Goal: Information Seeking & Learning: Learn about a topic

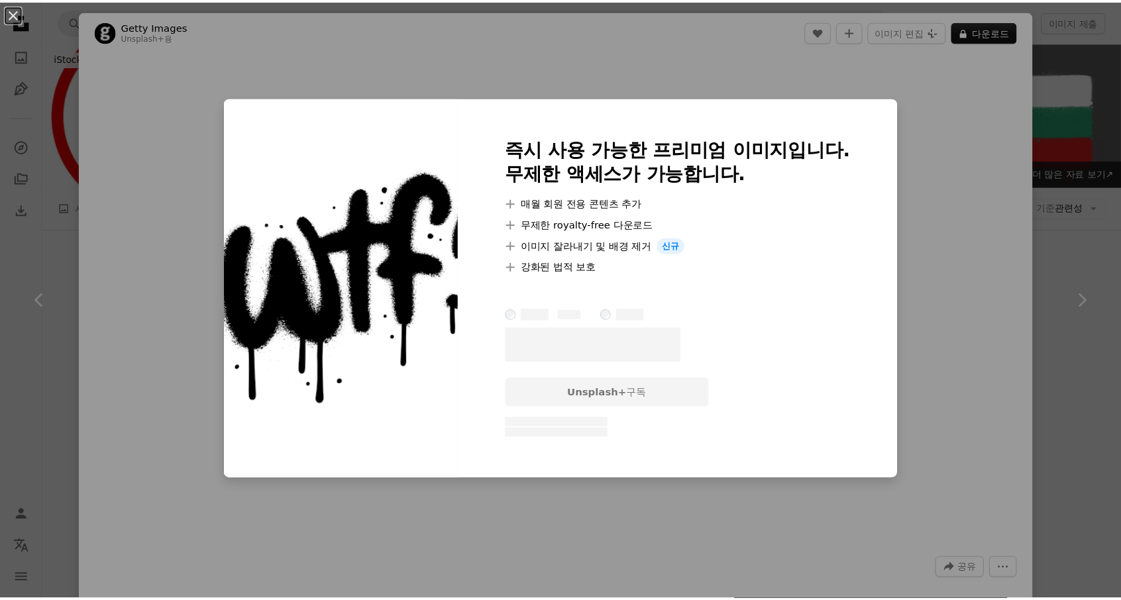
scroll to position [140, 0]
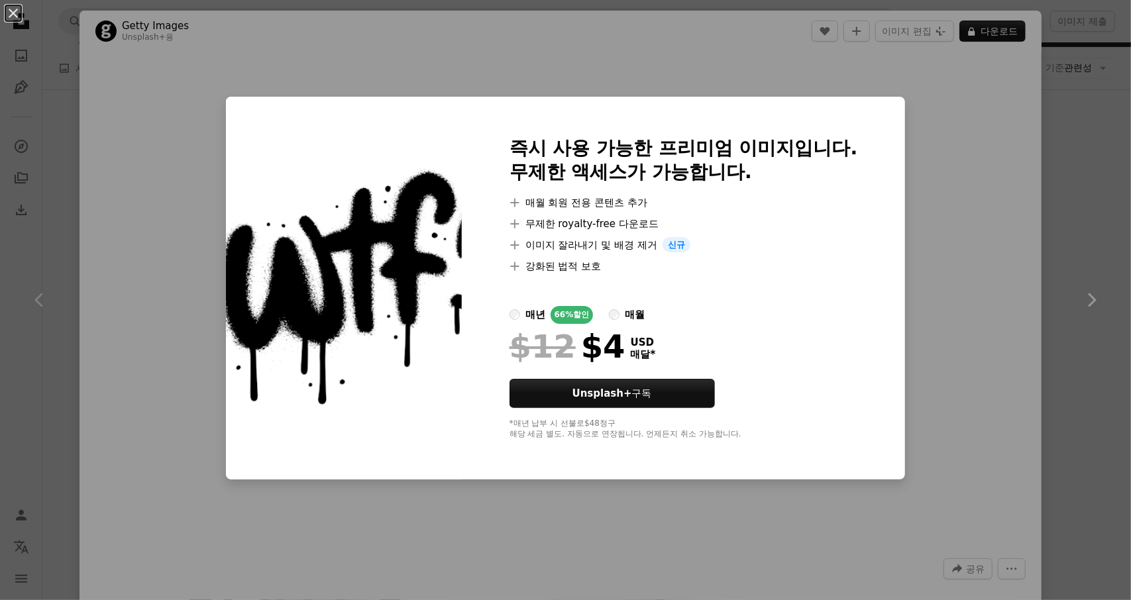
click at [1057, 256] on div "An X shape 즉시 사용 가능한 프리미엄 이미지입니다. 무제한 액세스가 가능합니다. A plus sign 매월 회원 전용 콘텐츠 추가 A…" at bounding box center [565, 300] width 1131 height 600
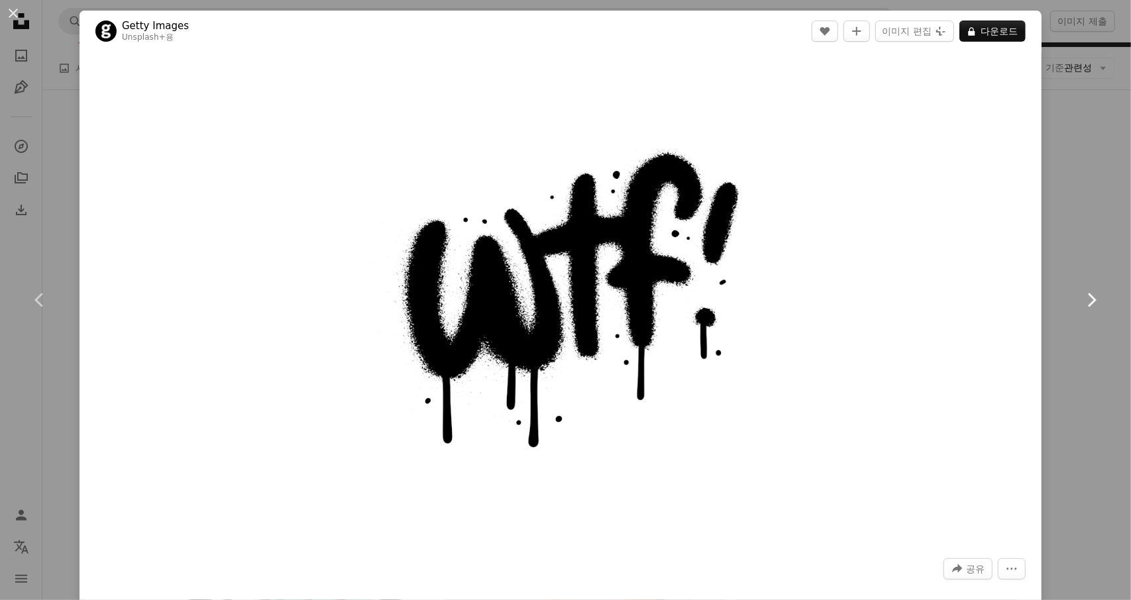
click at [1051, 251] on link "Chevron right" at bounding box center [1090, 299] width 79 height 127
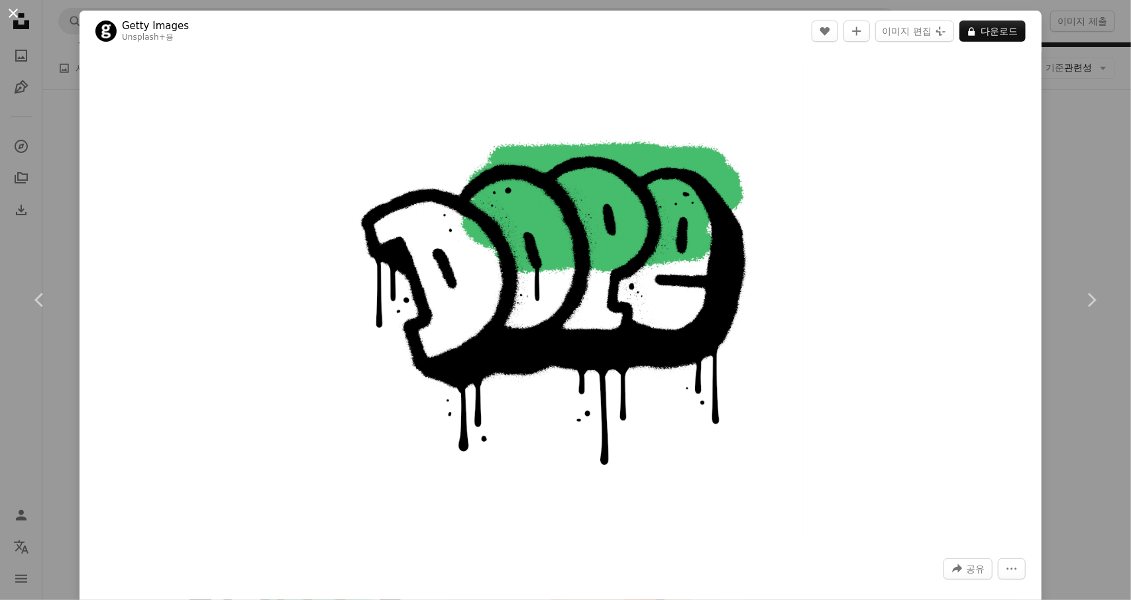
click at [13, 12] on button "An X shape" at bounding box center [13, 13] width 16 height 16
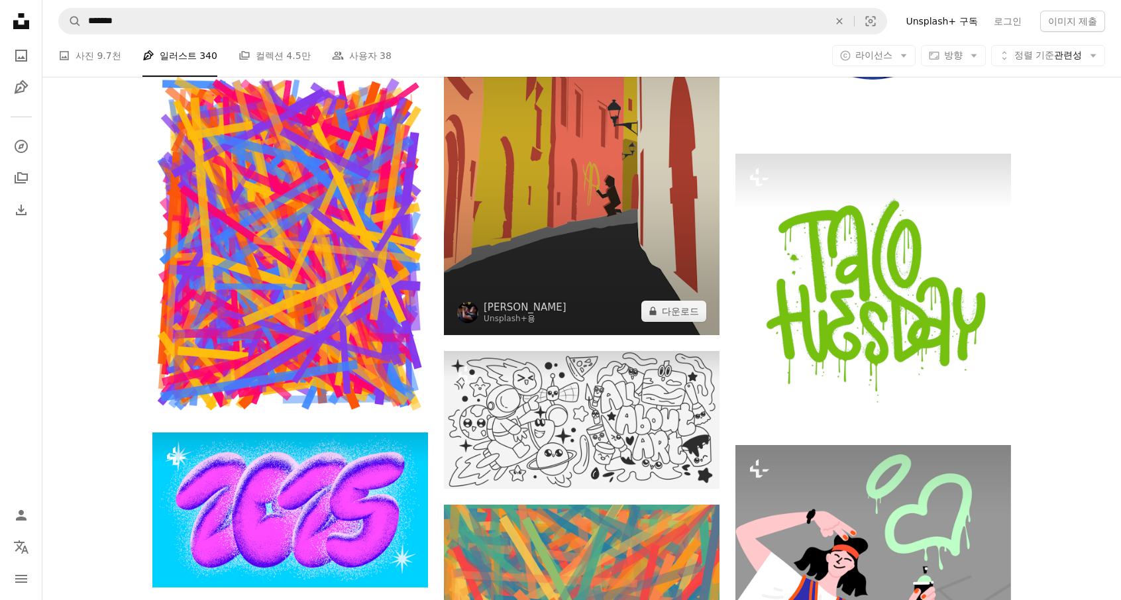
scroll to position [1787, 0]
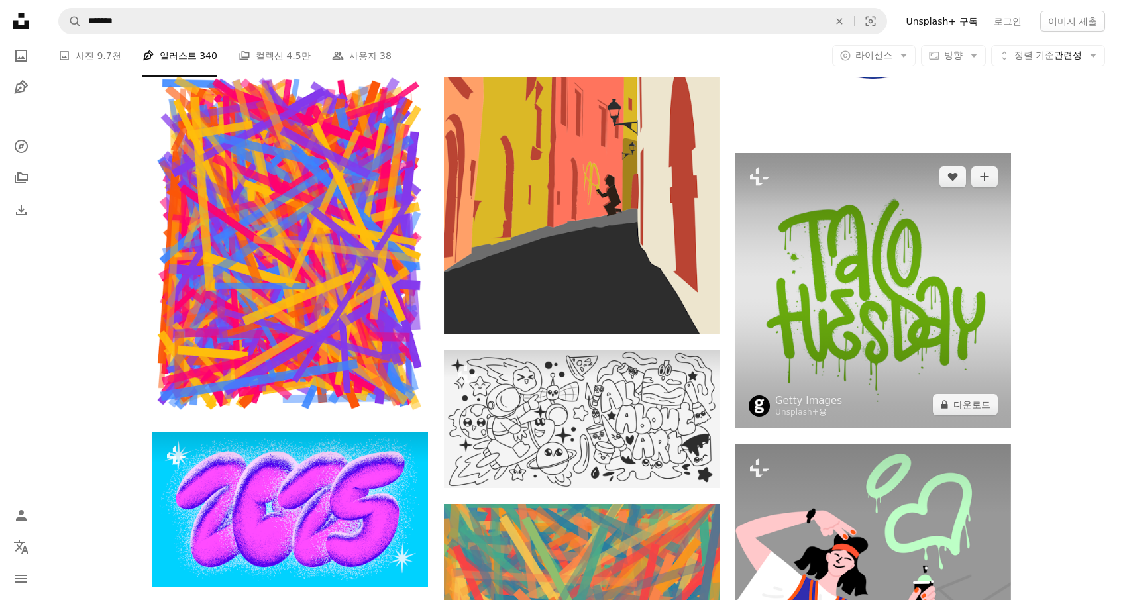
click at [793, 260] on img at bounding box center [873, 291] width 276 height 276
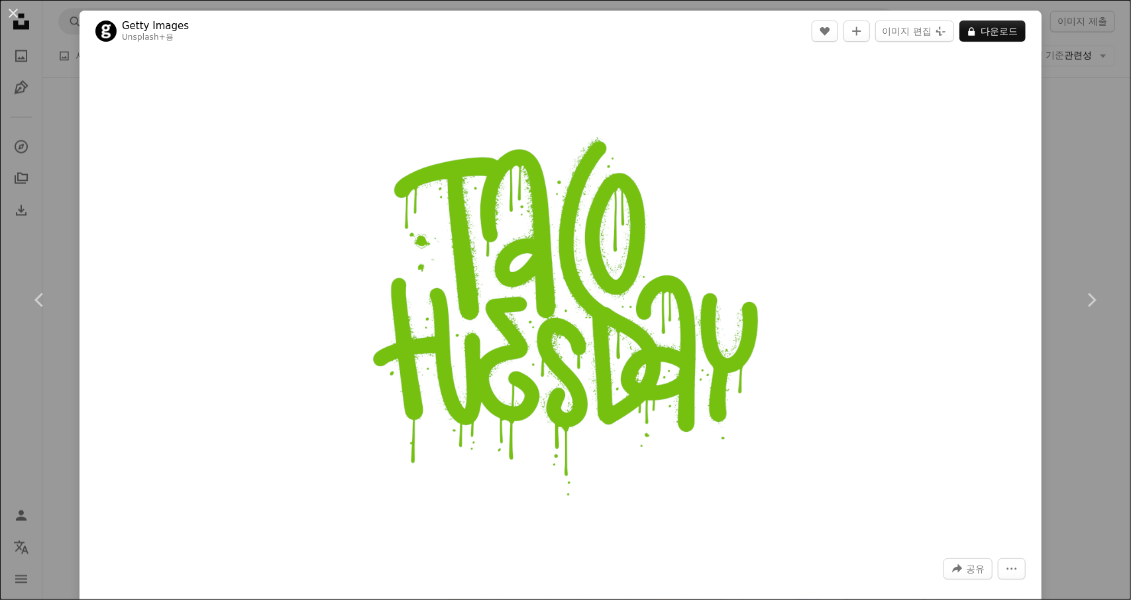
click at [1053, 156] on div "An X shape Chevron left Chevron right Getty Images Unsplash+ 용 A heart A plus s…" at bounding box center [565, 300] width 1131 height 600
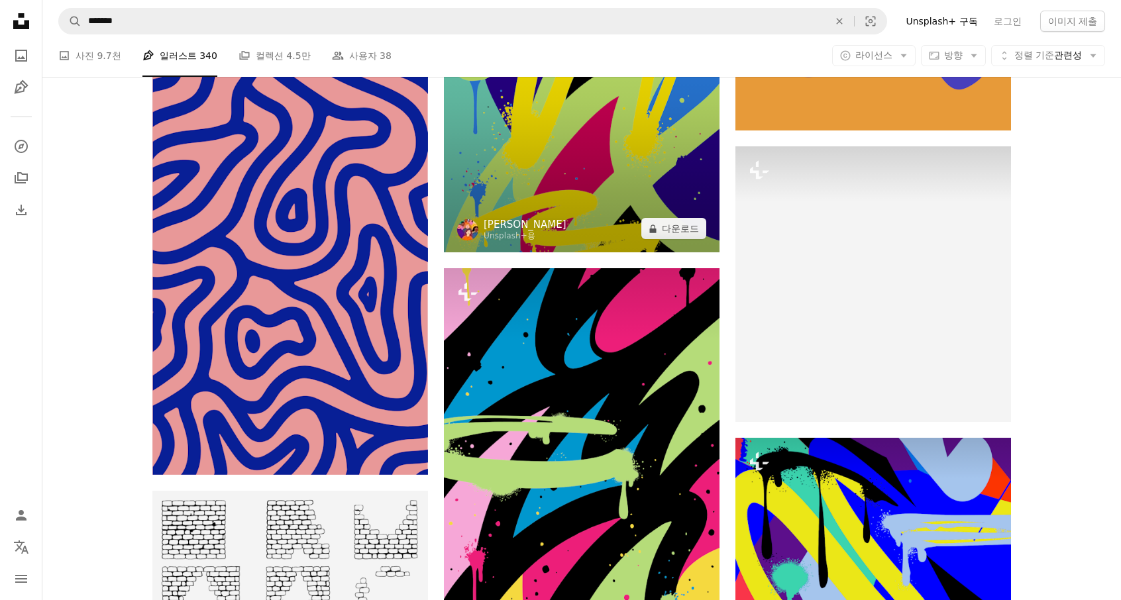
scroll to position [9873, 0]
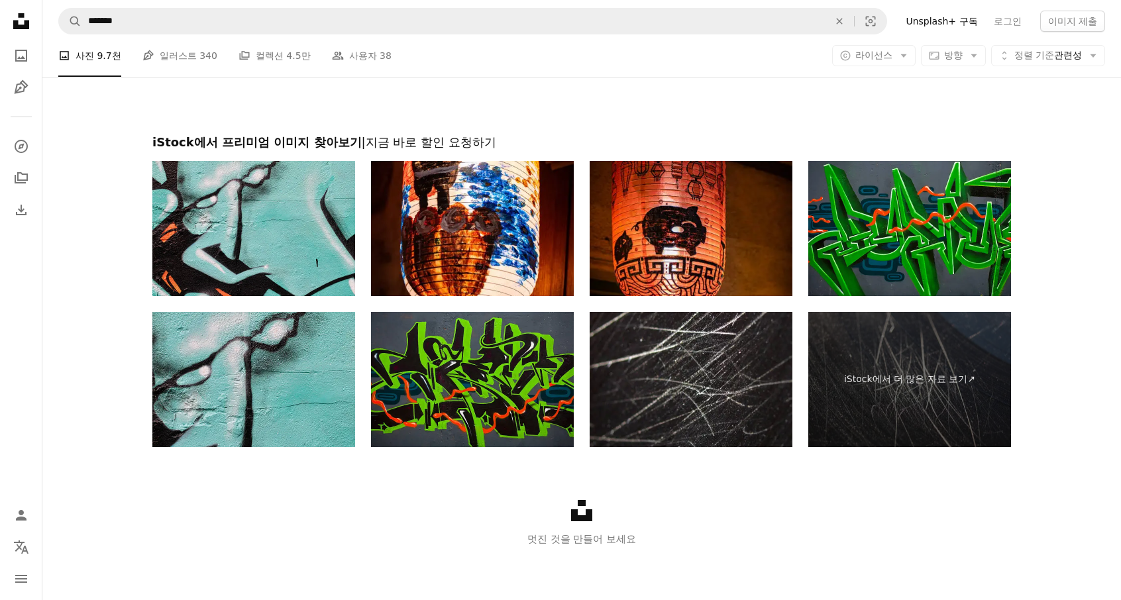
scroll to position [2377, 0]
